Goal: Find specific page/section: Find specific page/section

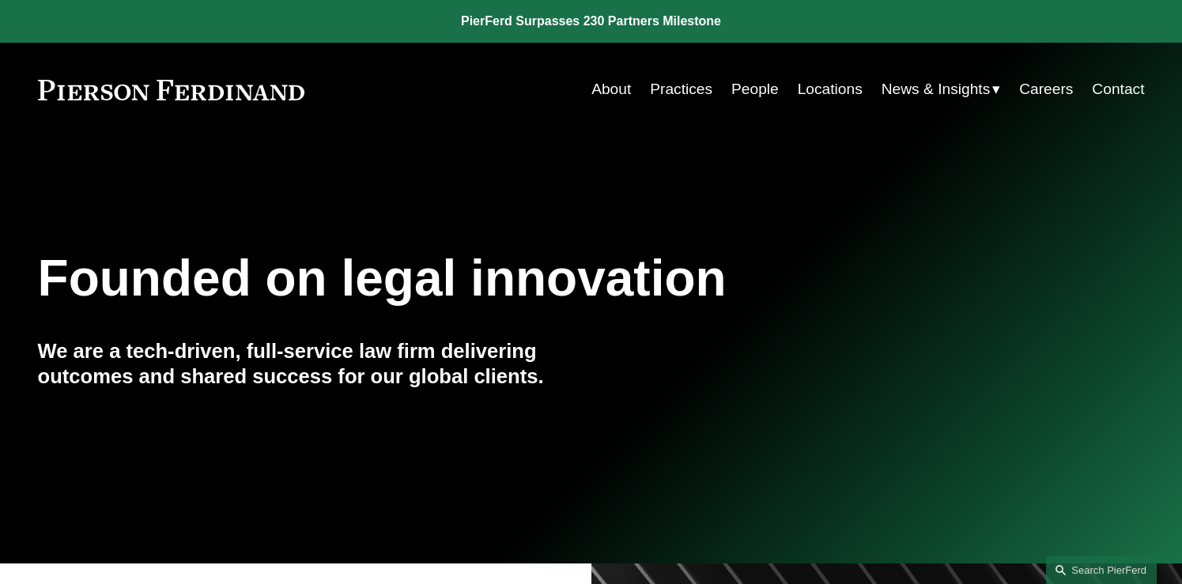
click at [748, 79] on link "People" at bounding box center [754, 89] width 47 height 30
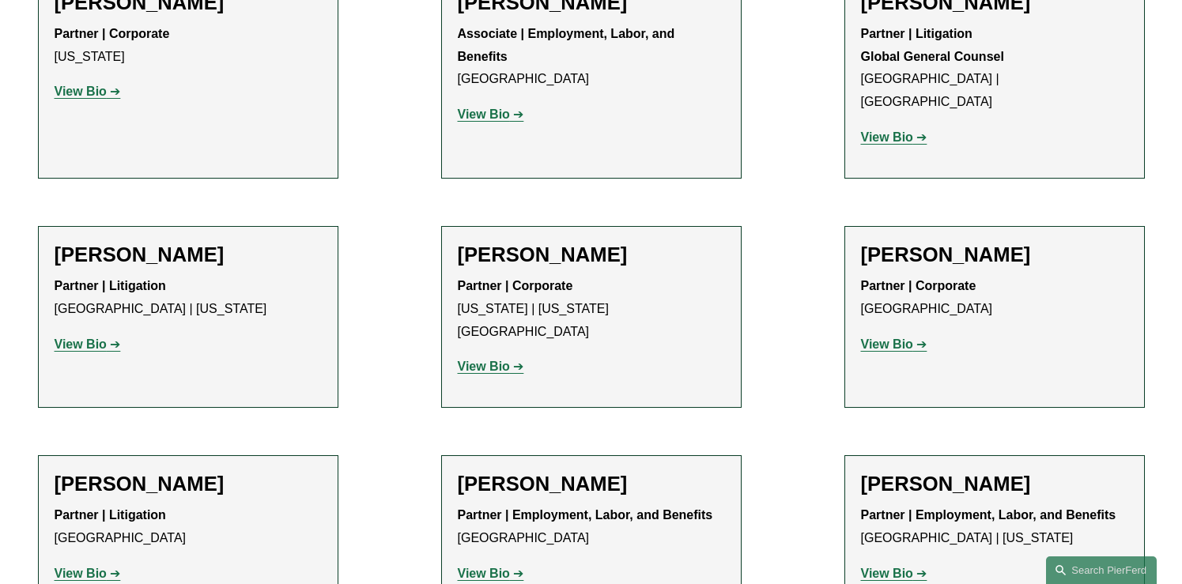
scroll to position [7826, 0]
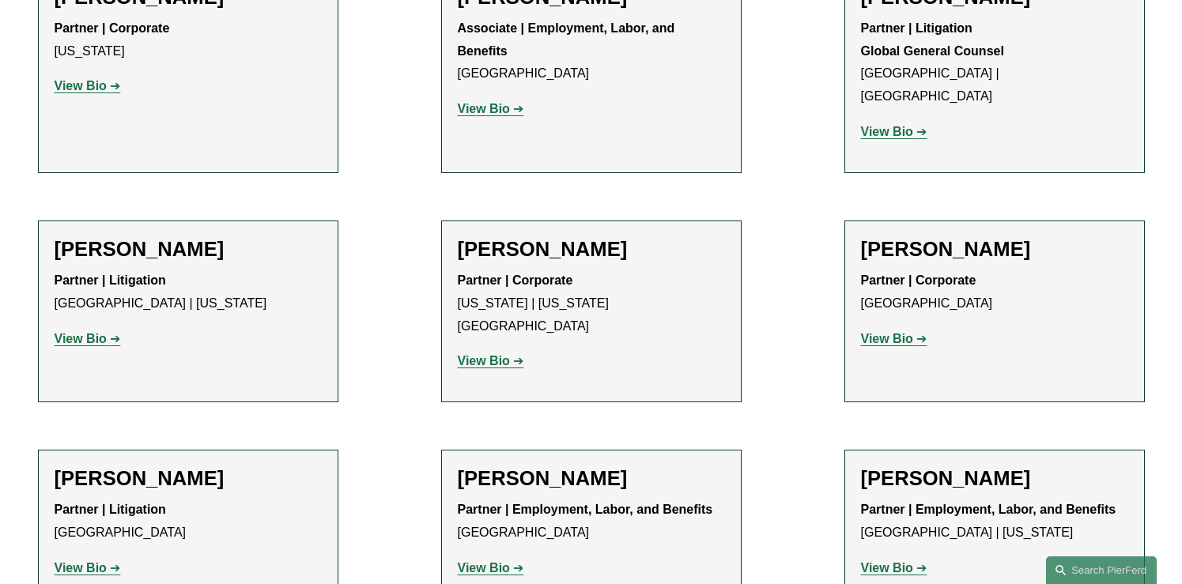
click at [883, 561] on strong "View Bio" at bounding box center [887, 567] width 52 height 13
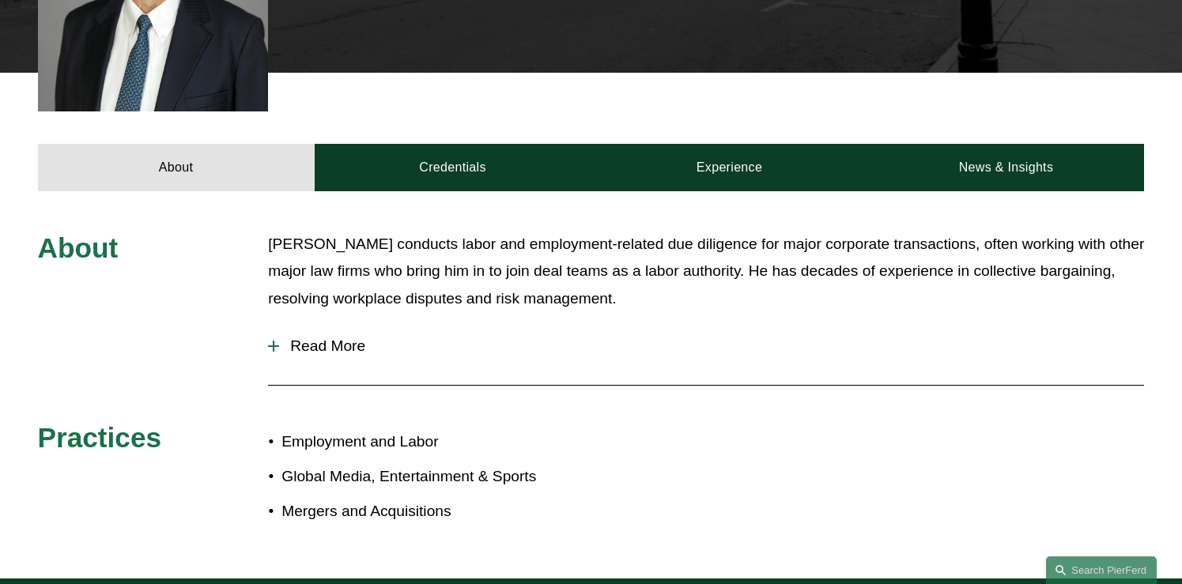
scroll to position [601, 0]
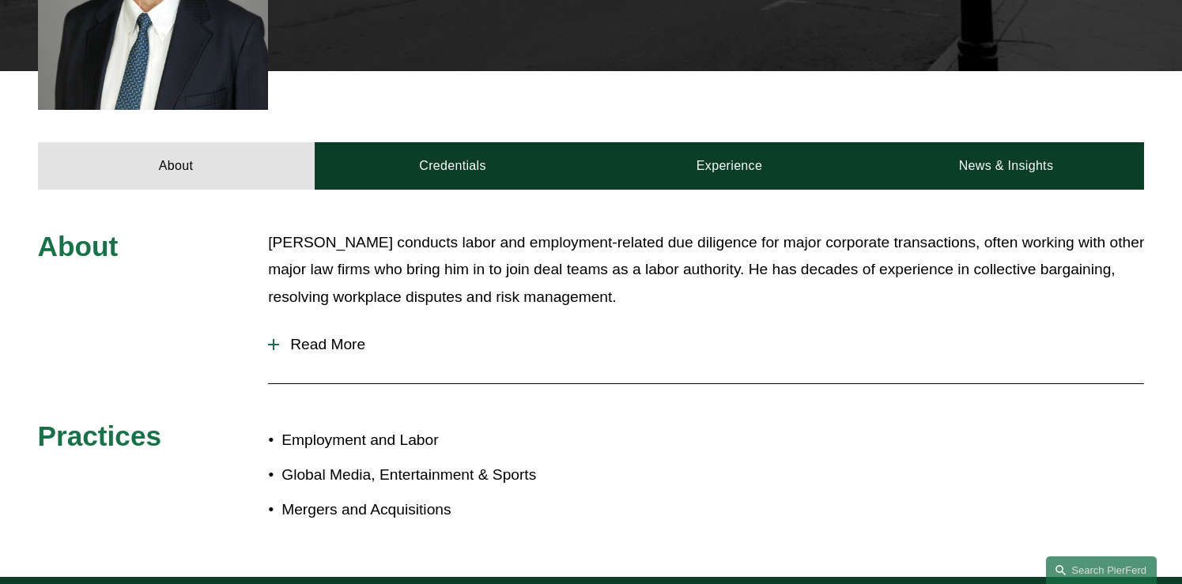
click at [298, 336] on span "Read More" at bounding box center [711, 344] width 865 height 17
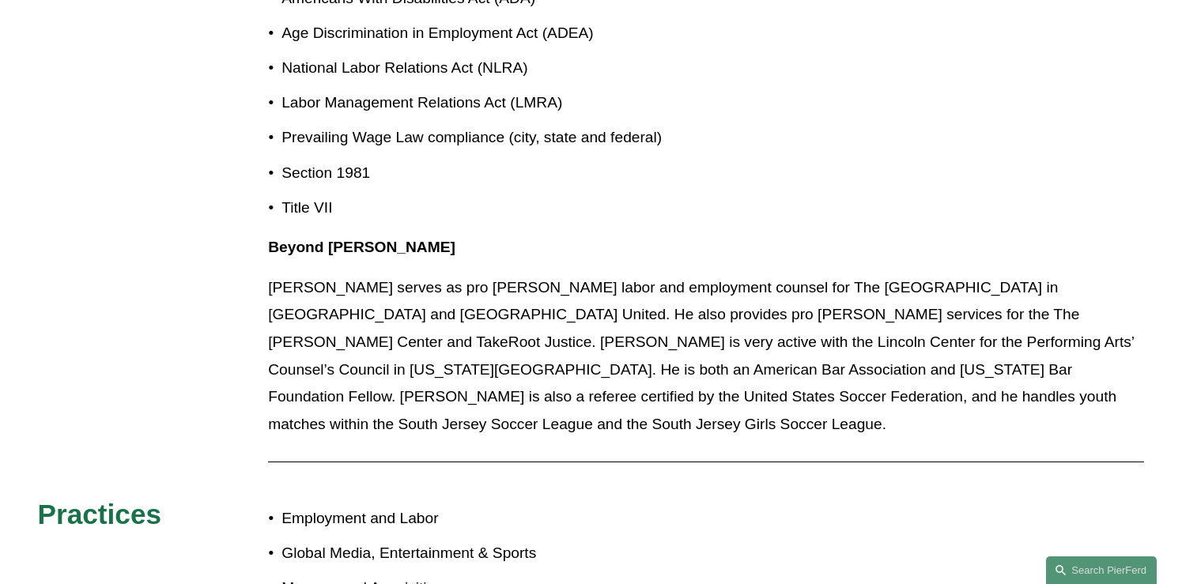
scroll to position [1636, 0]
